Goal: Find specific page/section: Find specific page/section

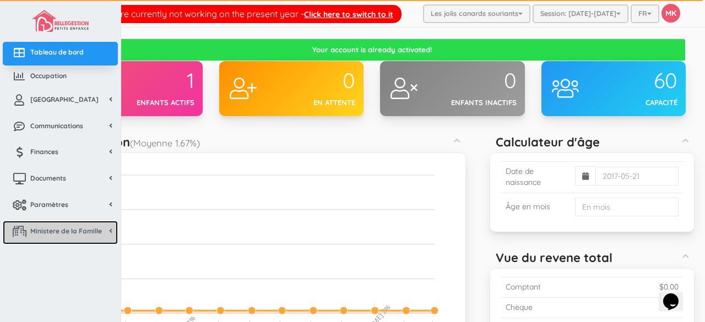
click at [24, 224] on link "Ministere de la Famille" at bounding box center [60, 233] width 115 height 24
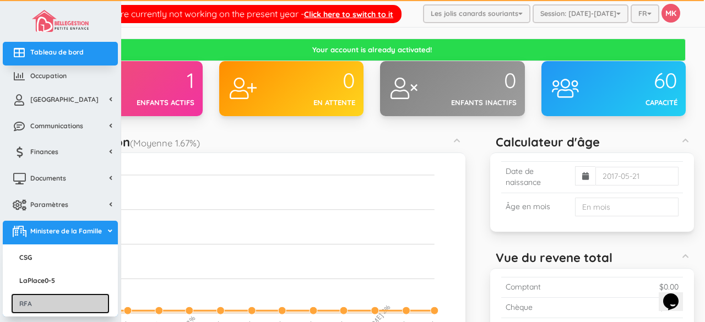
click at [30, 305] on link "RFA" at bounding box center [60, 304] width 99 height 20
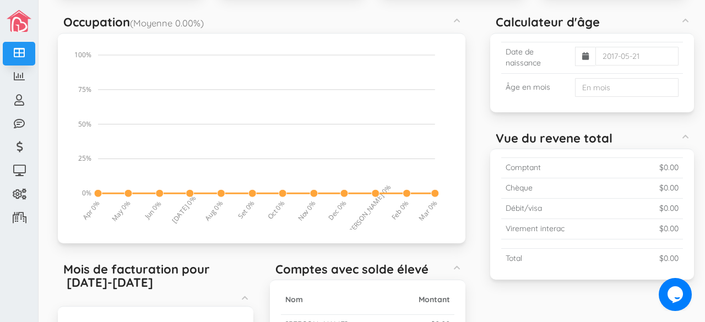
scroll to position [131, 0]
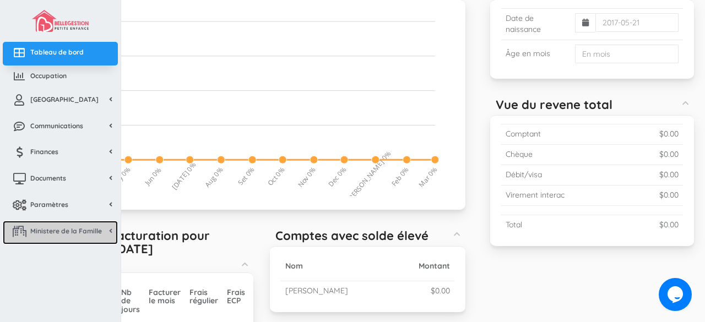
click at [33, 231] on span "Ministere de la Famille" at bounding box center [66, 230] width 72 height 9
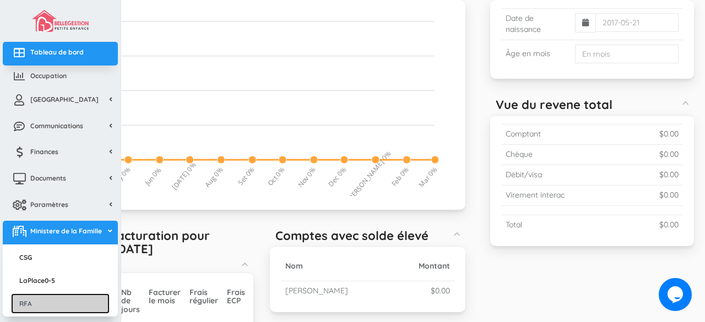
click at [28, 305] on link "RFA" at bounding box center [60, 304] width 99 height 20
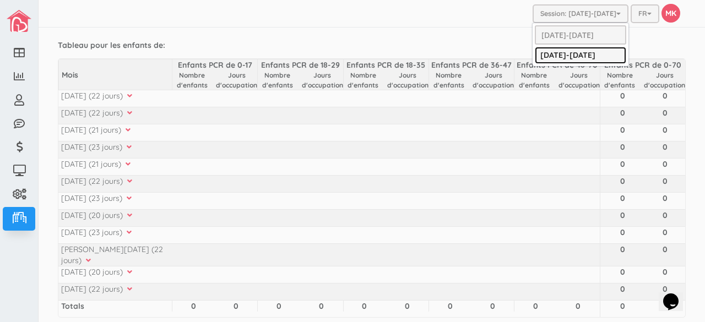
click at [574, 51] on link "[DATE]-[DATE]" at bounding box center [580, 55] width 91 height 17
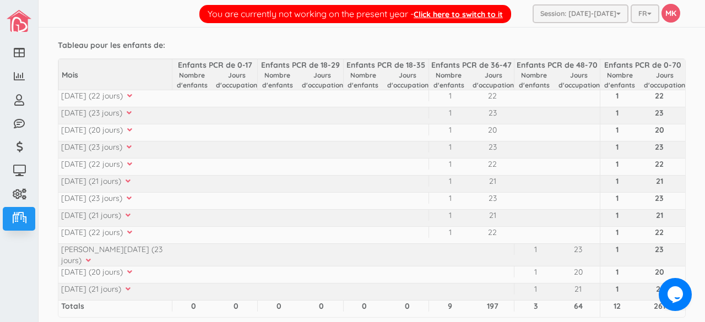
scroll to position [22, 0]
